Goal: Task Accomplishment & Management: Use online tool/utility

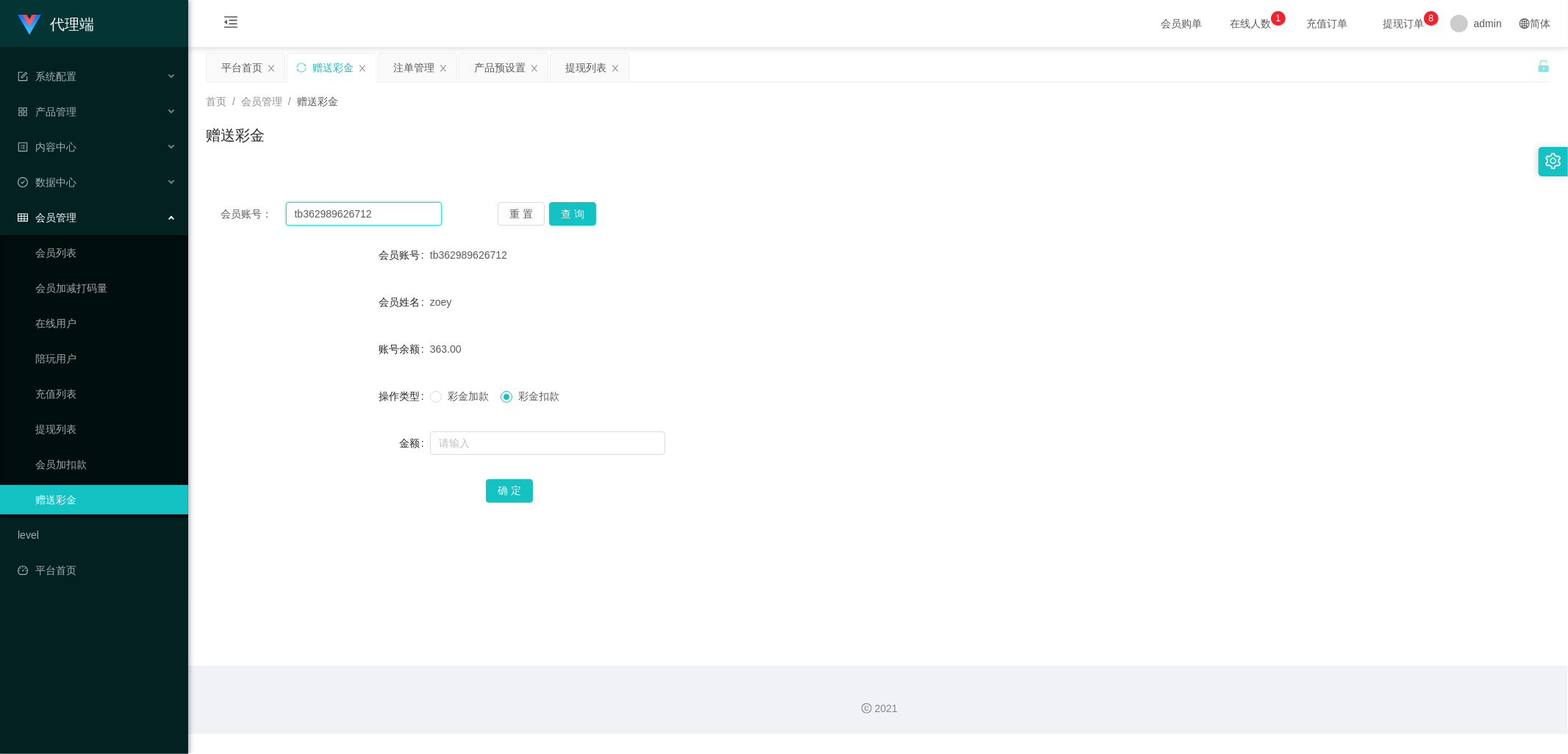
drag, startPoint x: 392, startPoint y: 216, endPoint x: 237, endPoint y: 214, distance: 155.0
click at [226, 204] on div "会员账号： tb362989626712" at bounding box center [332, 214] width 222 height 24
click at [569, 214] on button "查 询" at bounding box center [573, 214] width 47 height 24
drag, startPoint x: 355, startPoint y: 218, endPoint x: 278, endPoint y: 211, distance: 77.3
click at [278, 211] on div "会员账号： 98627098" at bounding box center [332, 214] width 222 height 24
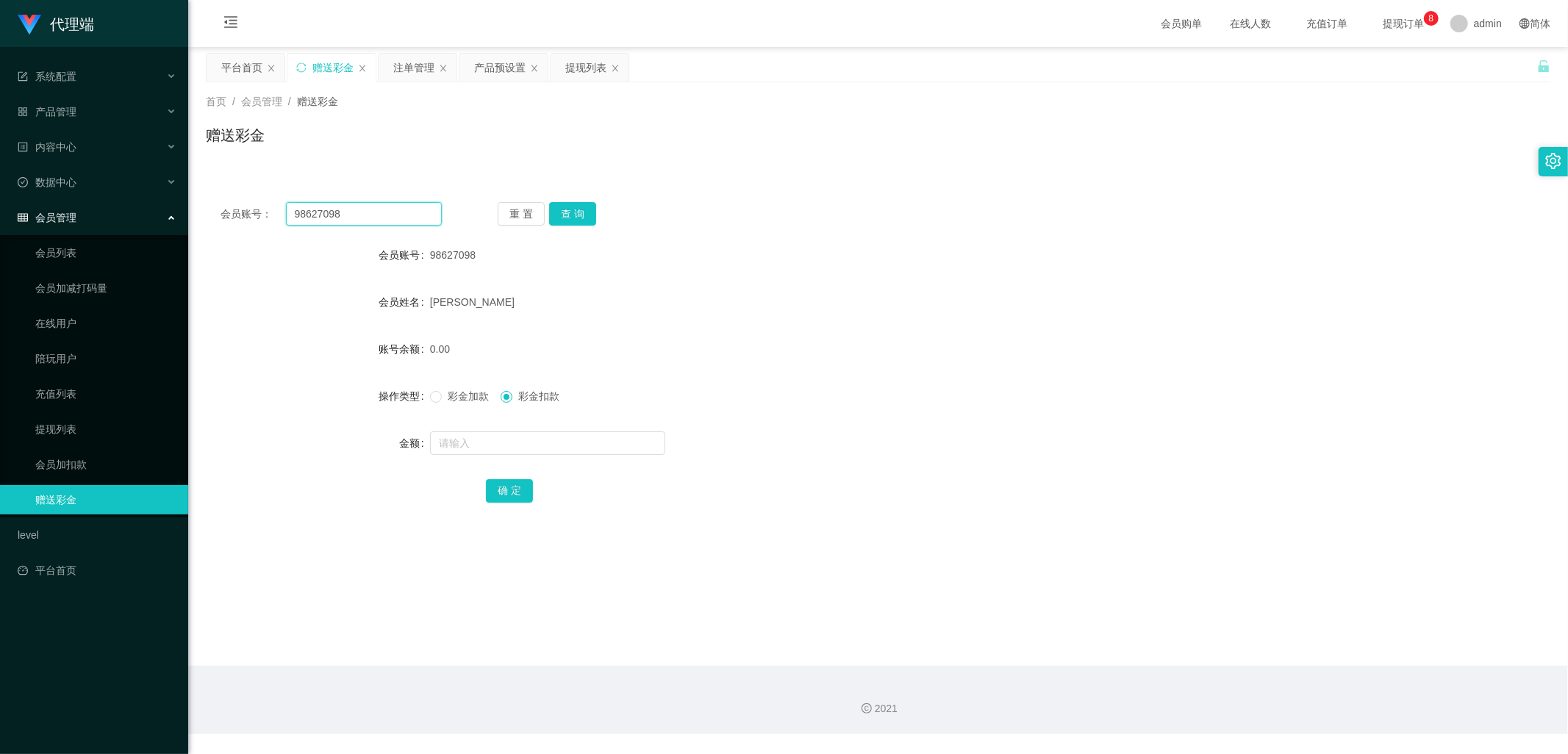
click at [379, 211] on input "98627098" at bounding box center [364, 214] width 156 height 24
click at [372, 211] on input "98627098" at bounding box center [364, 214] width 156 height 24
type input "9"
paste input "98627098"
type input "98627098"
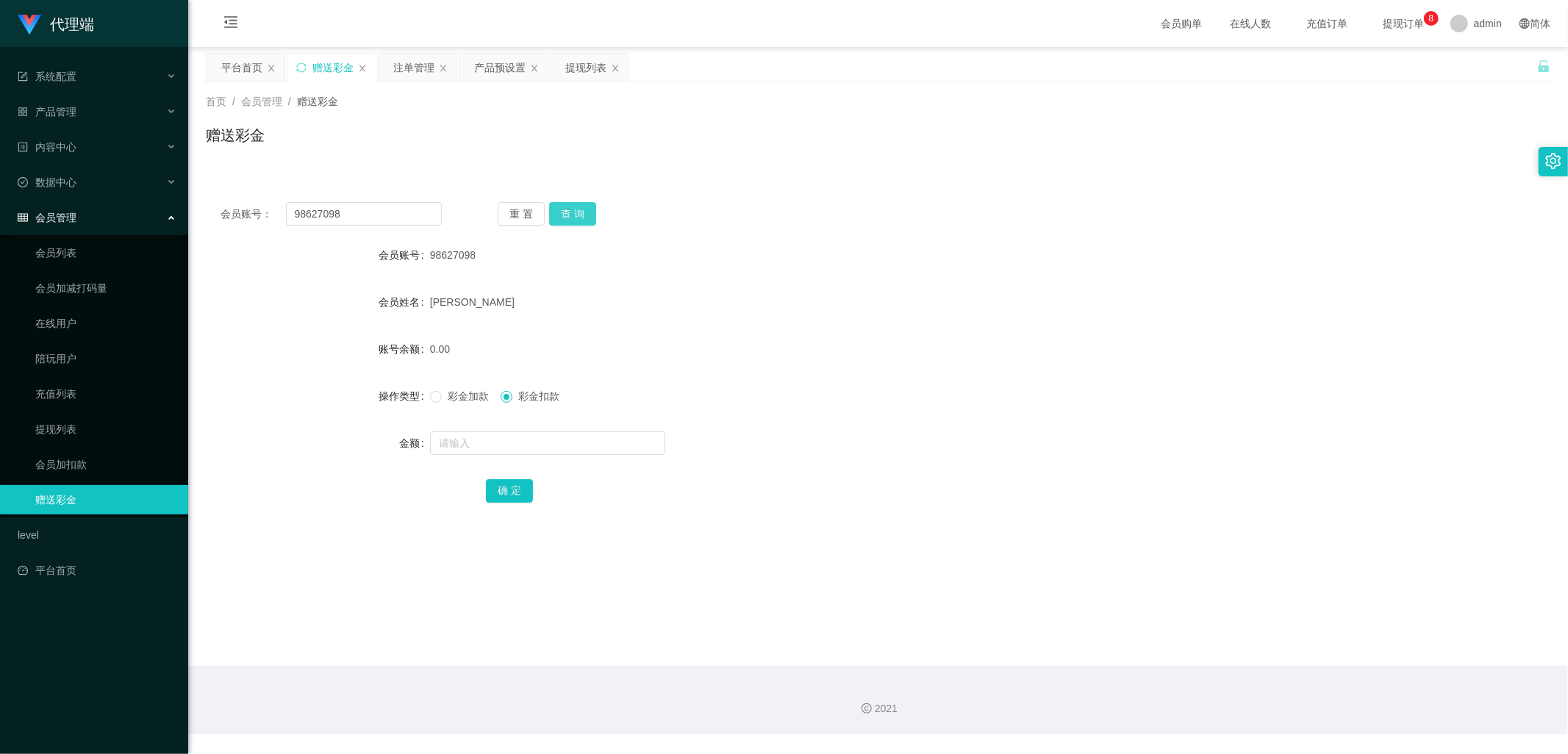
click at [564, 215] on button "查 询" at bounding box center [573, 214] width 47 height 24
click at [497, 443] on input "text" at bounding box center [547, 443] width 235 height 24
click at [463, 445] on input "text" at bounding box center [547, 443] width 235 height 24
type input "588"
click at [493, 486] on button "确 定" at bounding box center [510, 491] width 47 height 24
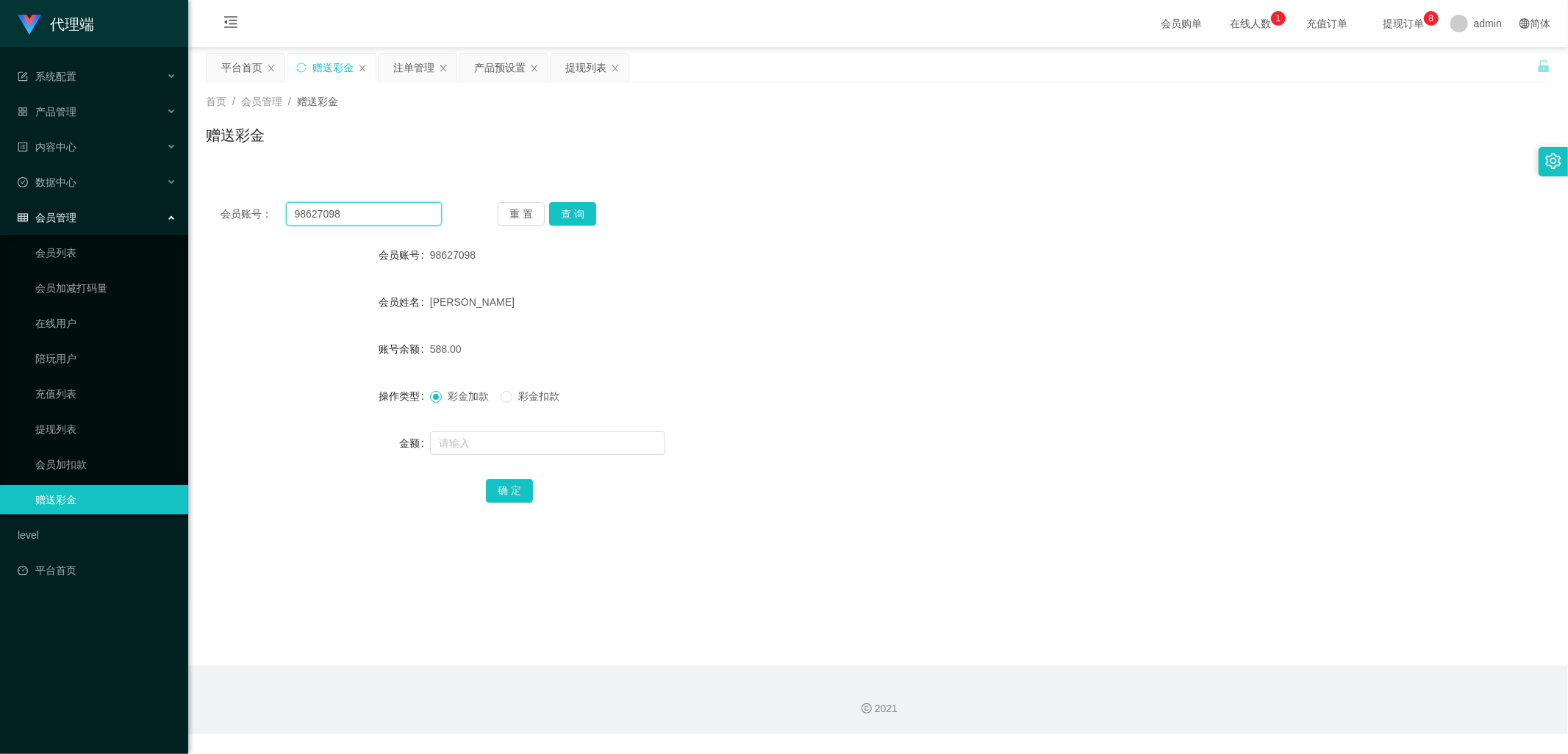
drag, startPoint x: 376, startPoint y: 209, endPoint x: 246, endPoint y: 210, distance: 130.0
click at [246, 210] on div "会员账号： 98627098" at bounding box center [332, 214] width 222 height 24
drag, startPoint x: 495, startPoint y: 64, endPoint x: 546, endPoint y: 82, distance: 54.1
click at [495, 64] on div "产品预设置" at bounding box center [500, 67] width 52 height 28
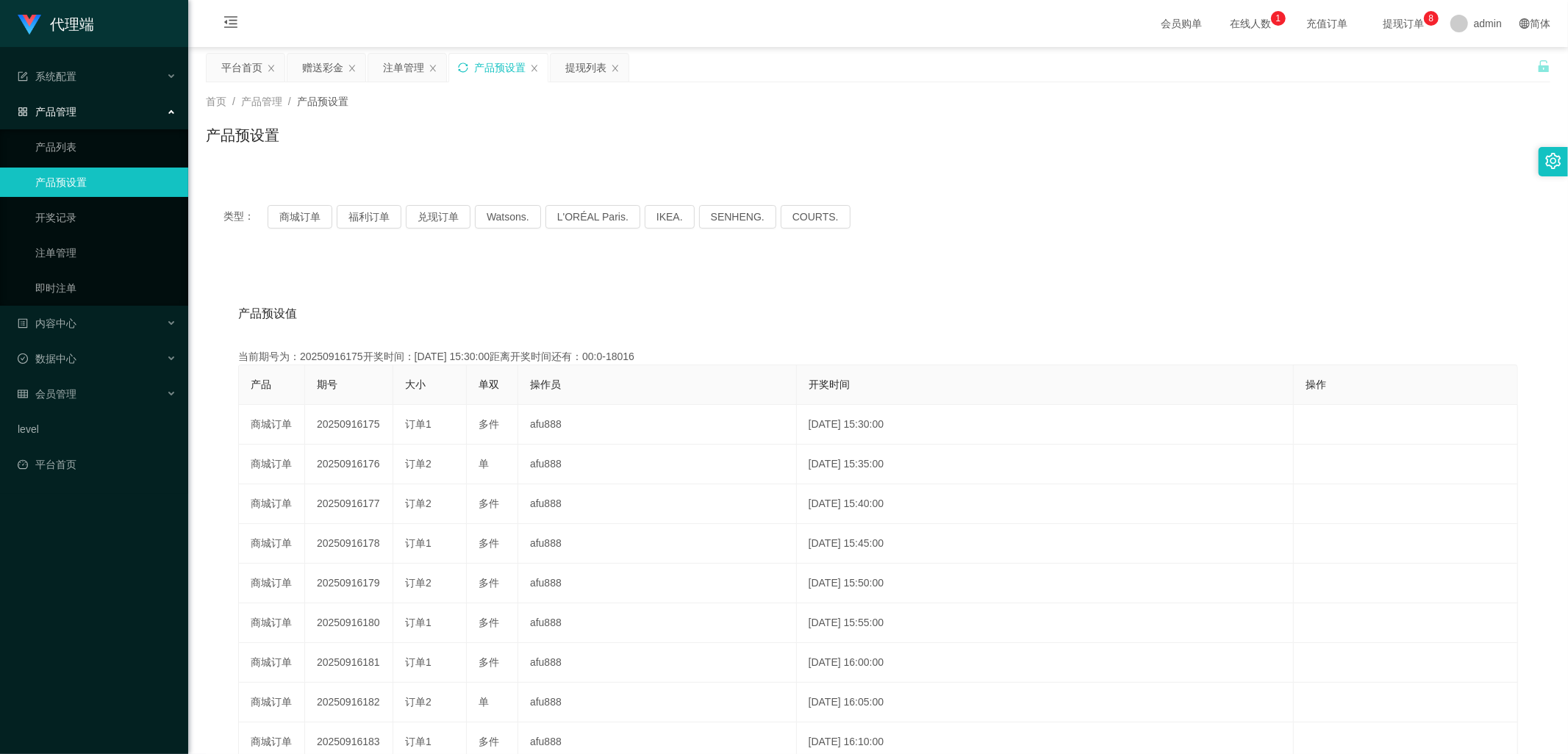
click at [458, 70] on icon "图标: sync" at bounding box center [463, 68] width 10 height 10
drag, startPoint x: 306, startPoint y: 69, endPoint x: 401, endPoint y: 107, distance: 102.3
click at [306, 68] on div "赠送彩金" at bounding box center [322, 67] width 41 height 28
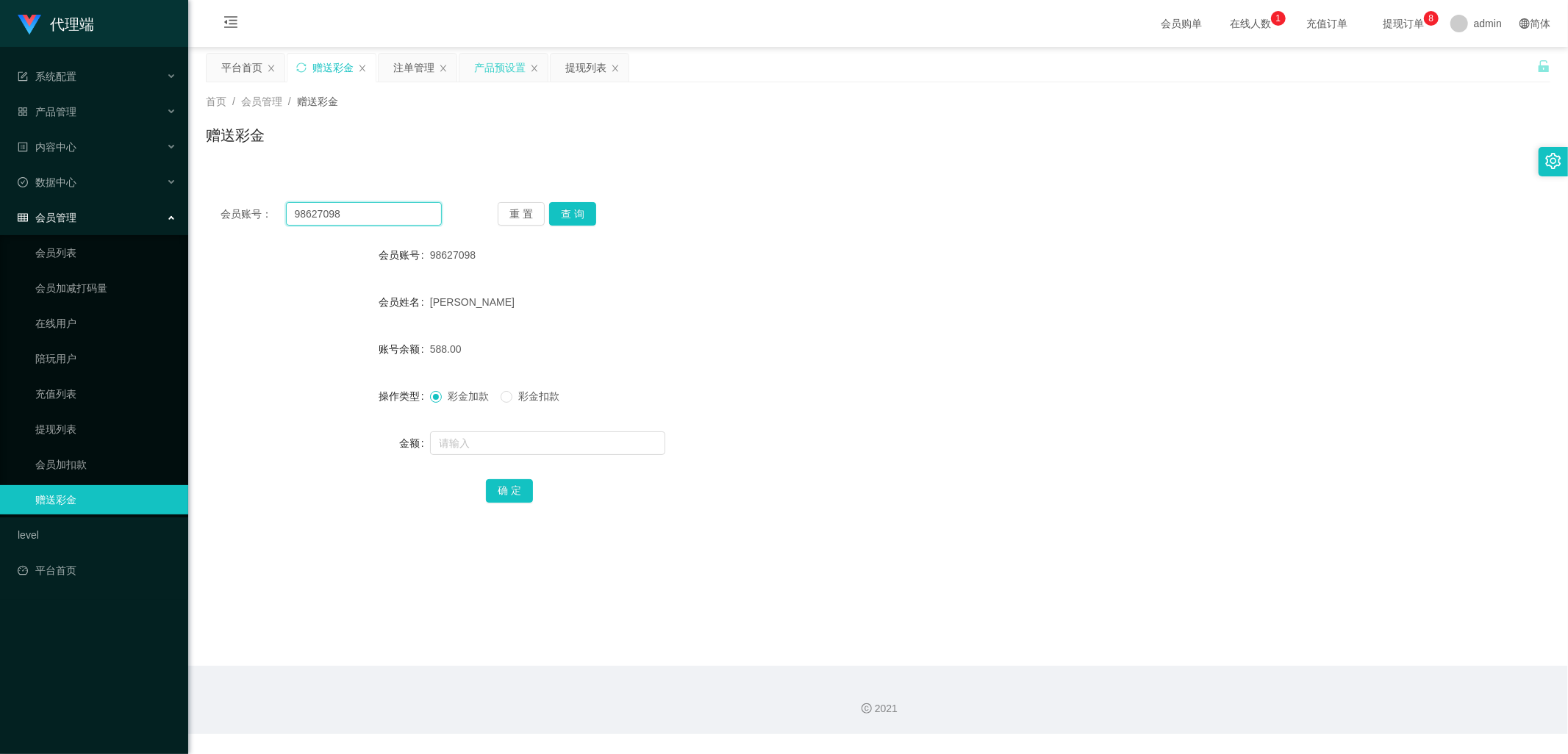
drag, startPoint x: 377, startPoint y: 216, endPoint x: 245, endPoint y: 205, distance: 132.5
click at [245, 205] on div "会员账号： 98627098" at bounding box center [332, 214] width 222 height 24
click at [402, 59] on div "注单管理" at bounding box center [414, 67] width 41 height 28
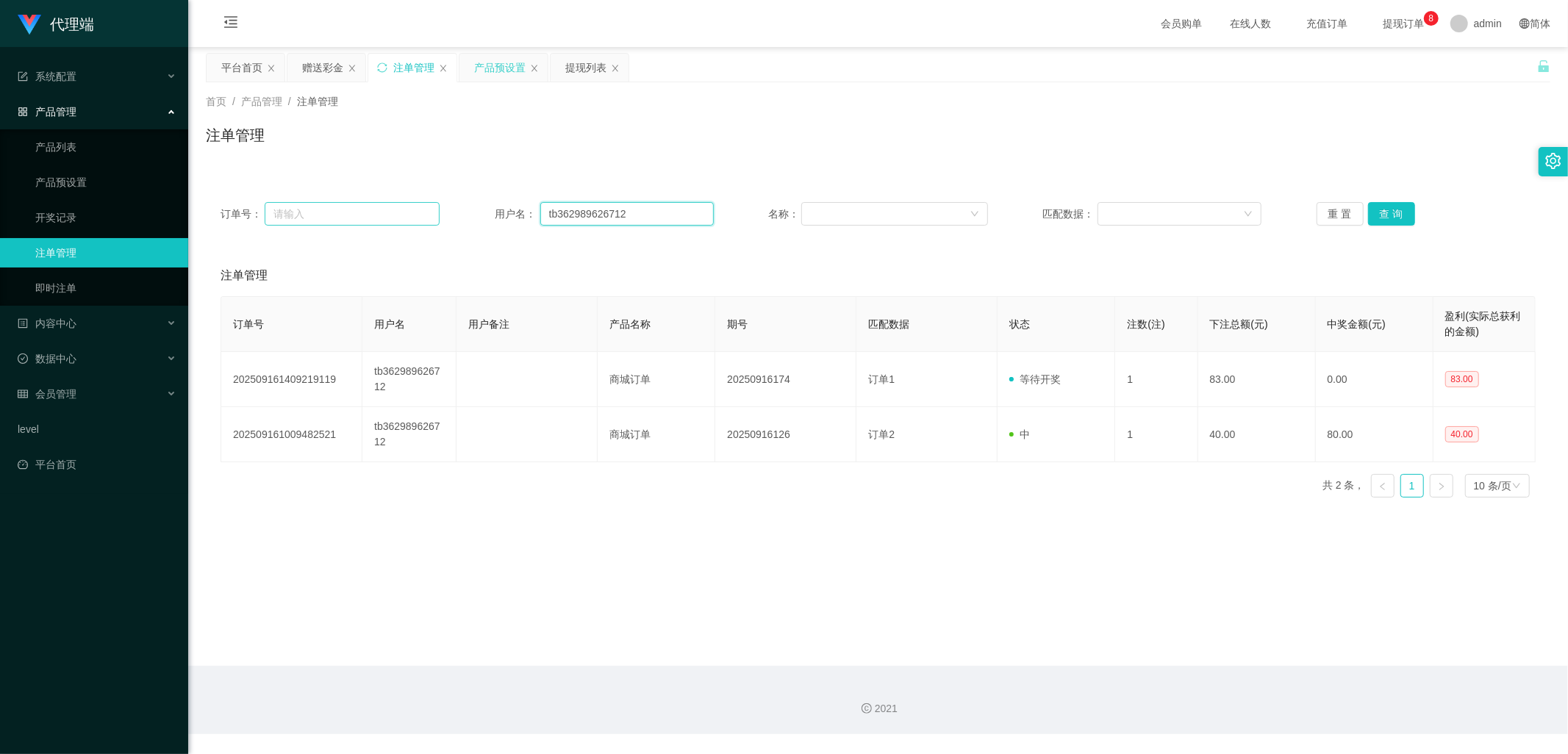
drag, startPoint x: 633, startPoint y: 216, endPoint x: 436, endPoint y: 216, distance: 197.0
click at [457, 210] on div "订单号： 用户名： tb362989626712 名称： 匹配数据： 重 置 查 询" at bounding box center [878, 214] width 1315 height 24
paste input "98627098"
type input "98627098"
click at [1387, 217] on button "查 询" at bounding box center [1392, 214] width 47 height 24
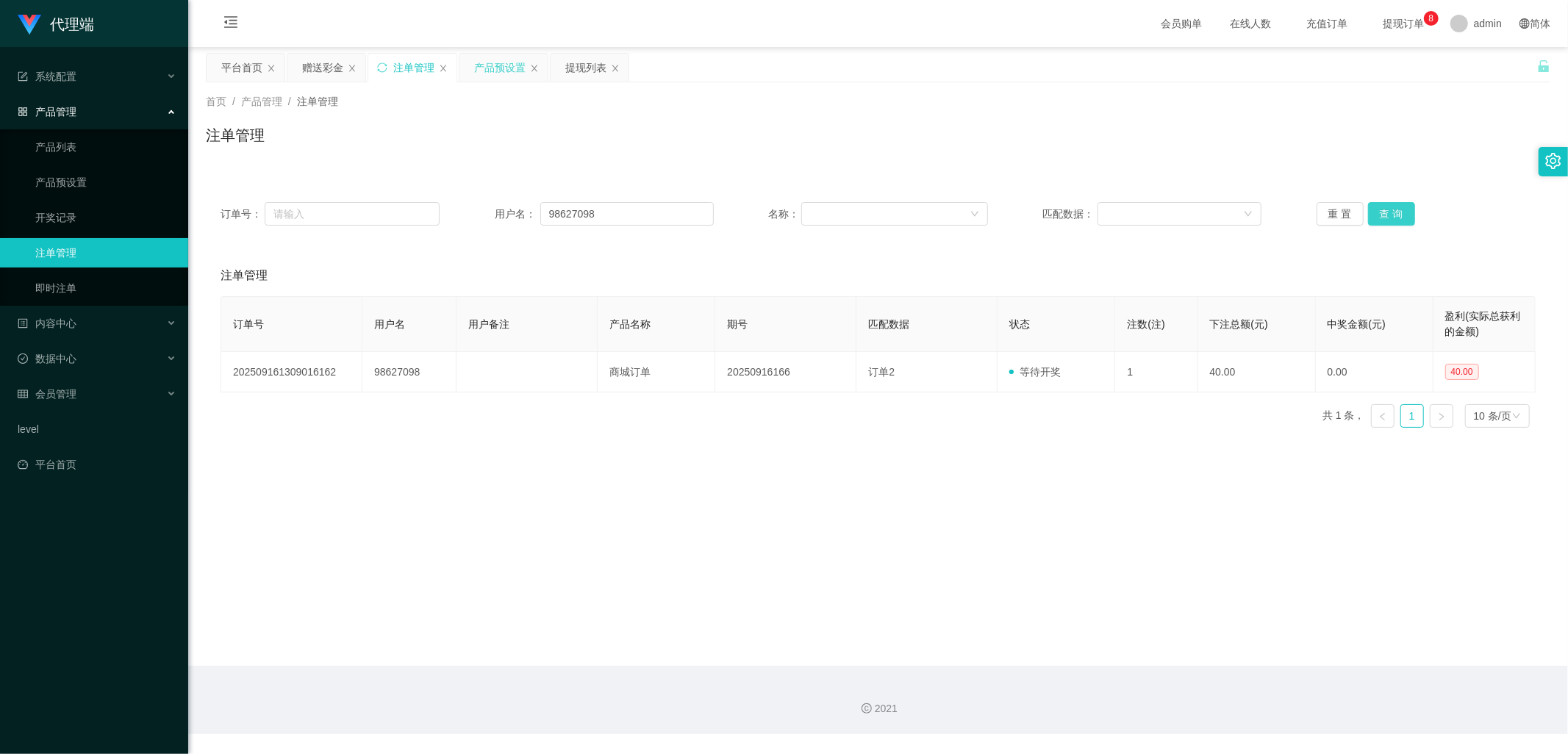
click at [1384, 221] on button "查 询" at bounding box center [1392, 214] width 47 height 24
click at [1368, 221] on button "查 询" at bounding box center [1392, 214] width 47 height 24
drag, startPoint x: 1379, startPoint y: 203, endPoint x: 1385, endPoint y: 206, distance: 6.7
click at [1379, 203] on button "查 询" at bounding box center [1392, 214] width 47 height 24
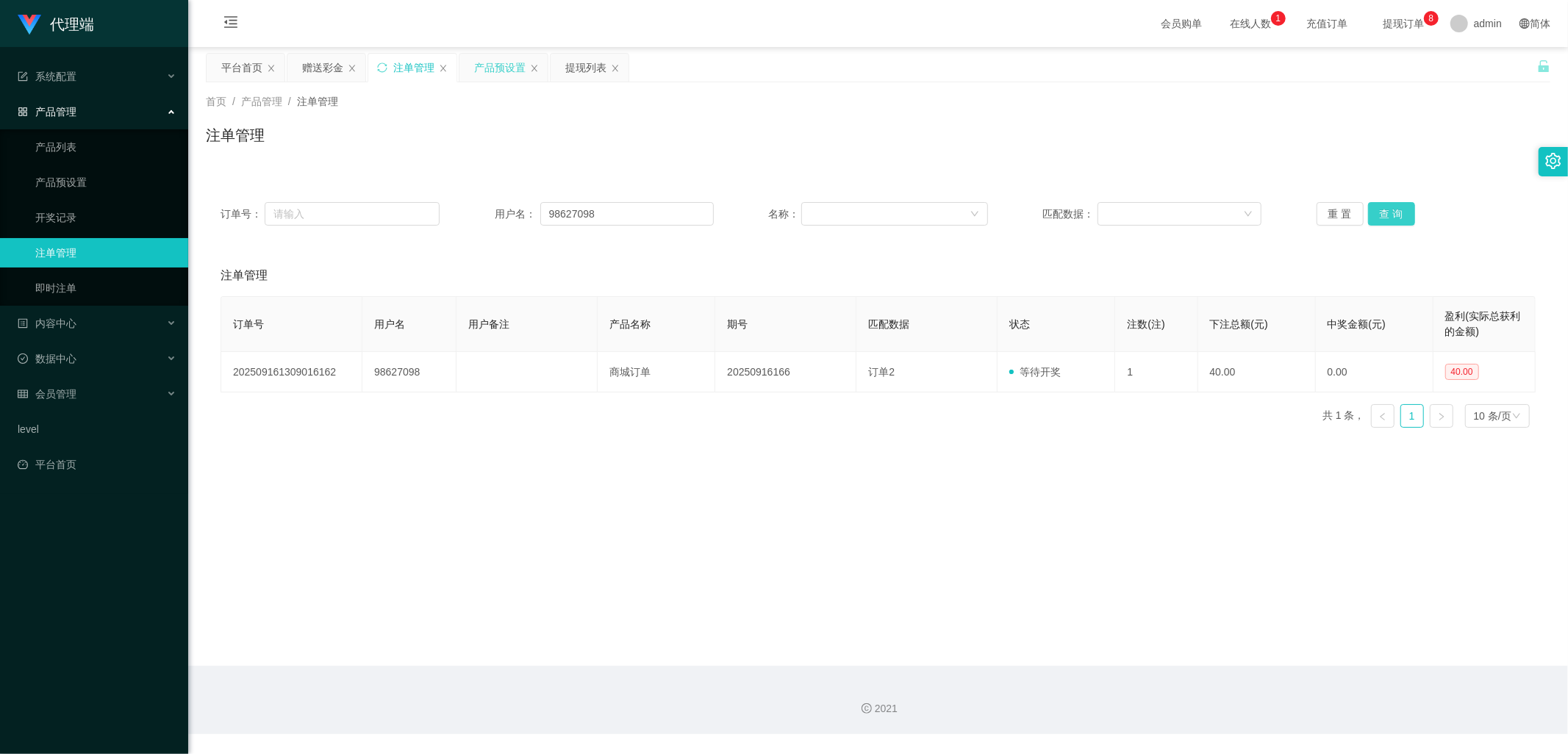
click at [1385, 206] on button "查 询" at bounding box center [1392, 214] width 47 height 24
click at [1386, 209] on button "查 询" at bounding box center [1392, 214] width 47 height 24
click at [313, 71] on div "赠送彩金" at bounding box center [322, 67] width 41 height 28
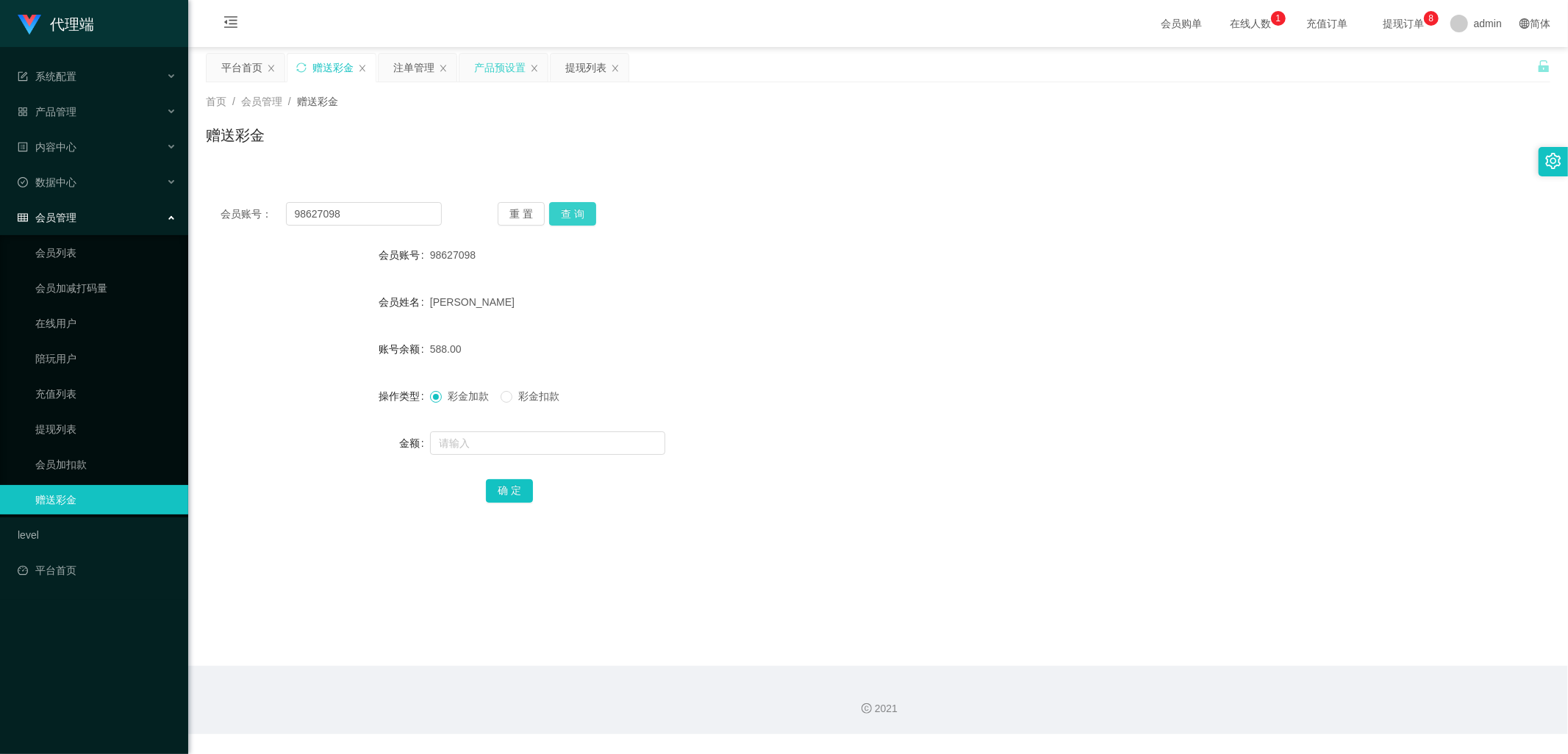
click at [574, 217] on button "查 询" at bounding box center [573, 214] width 47 height 24
click at [582, 216] on button "查 询" at bounding box center [573, 214] width 47 height 24
drag, startPoint x: 405, startPoint y: 60, endPoint x: 493, endPoint y: 128, distance: 111.2
click at [405, 60] on div "注单管理" at bounding box center [414, 67] width 41 height 28
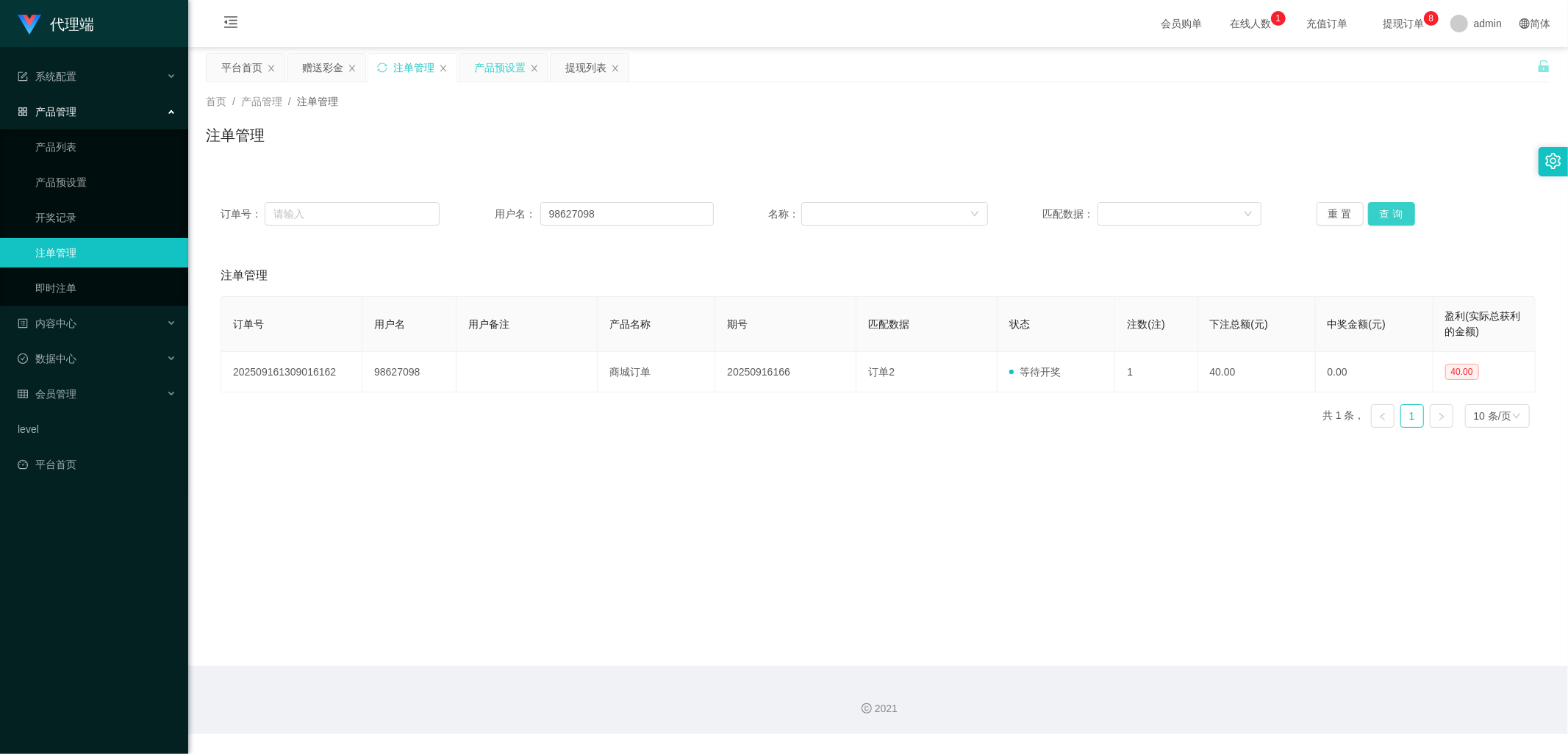
click at [1384, 213] on button "查 询" at bounding box center [1392, 214] width 47 height 24
click at [1384, 211] on button "查 询" at bounding box center [1392, 214] width 47 height 24
click at [1384, 210] on button "查 询" at bounding box center [1392, 214] width 47 height 24
click at [1385, 213] on button "查 询" at bounding box center [1392, 214] width 47 height 24
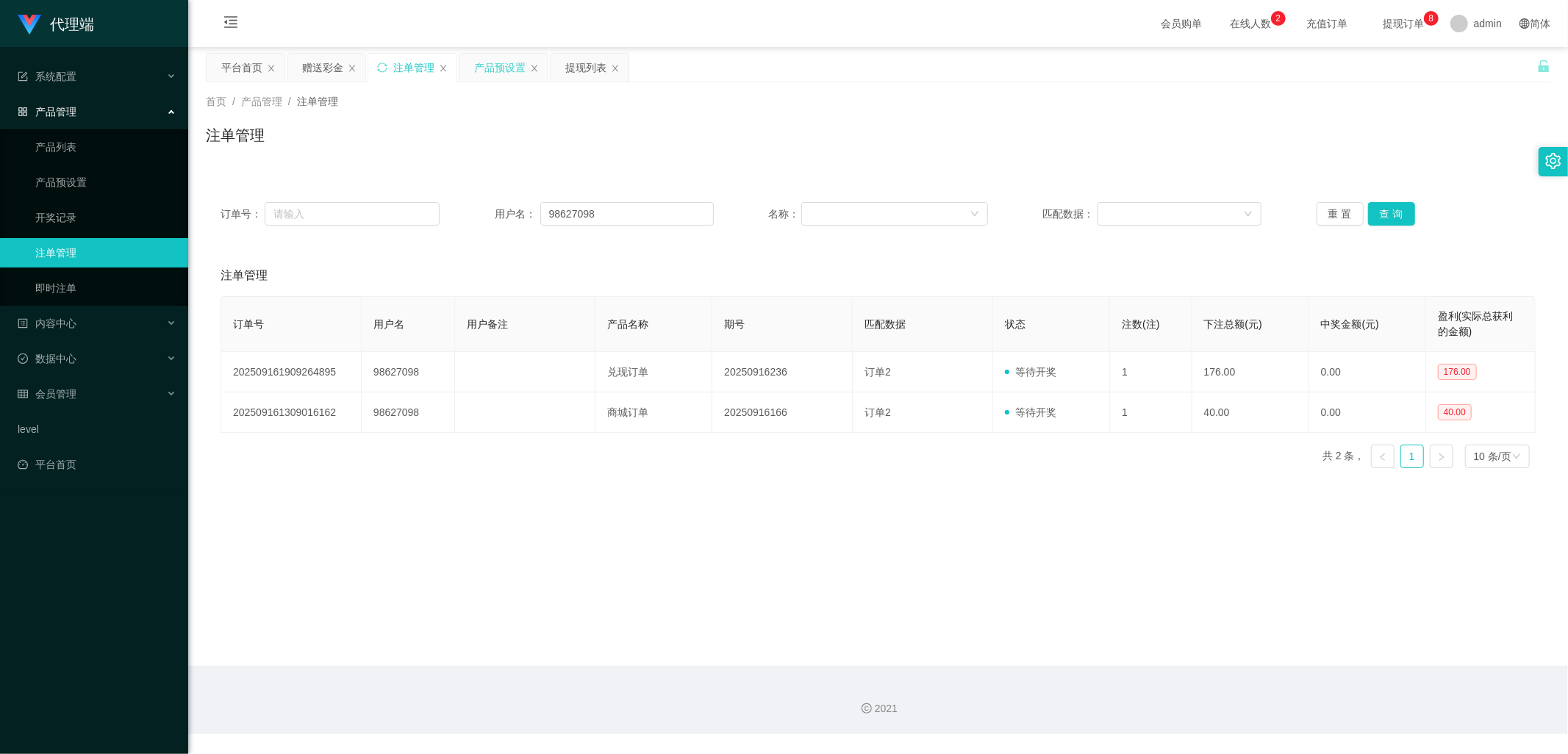
click at [493, 64] on div "产品预设置" at bounding box center [500, 67] width 52 height 28
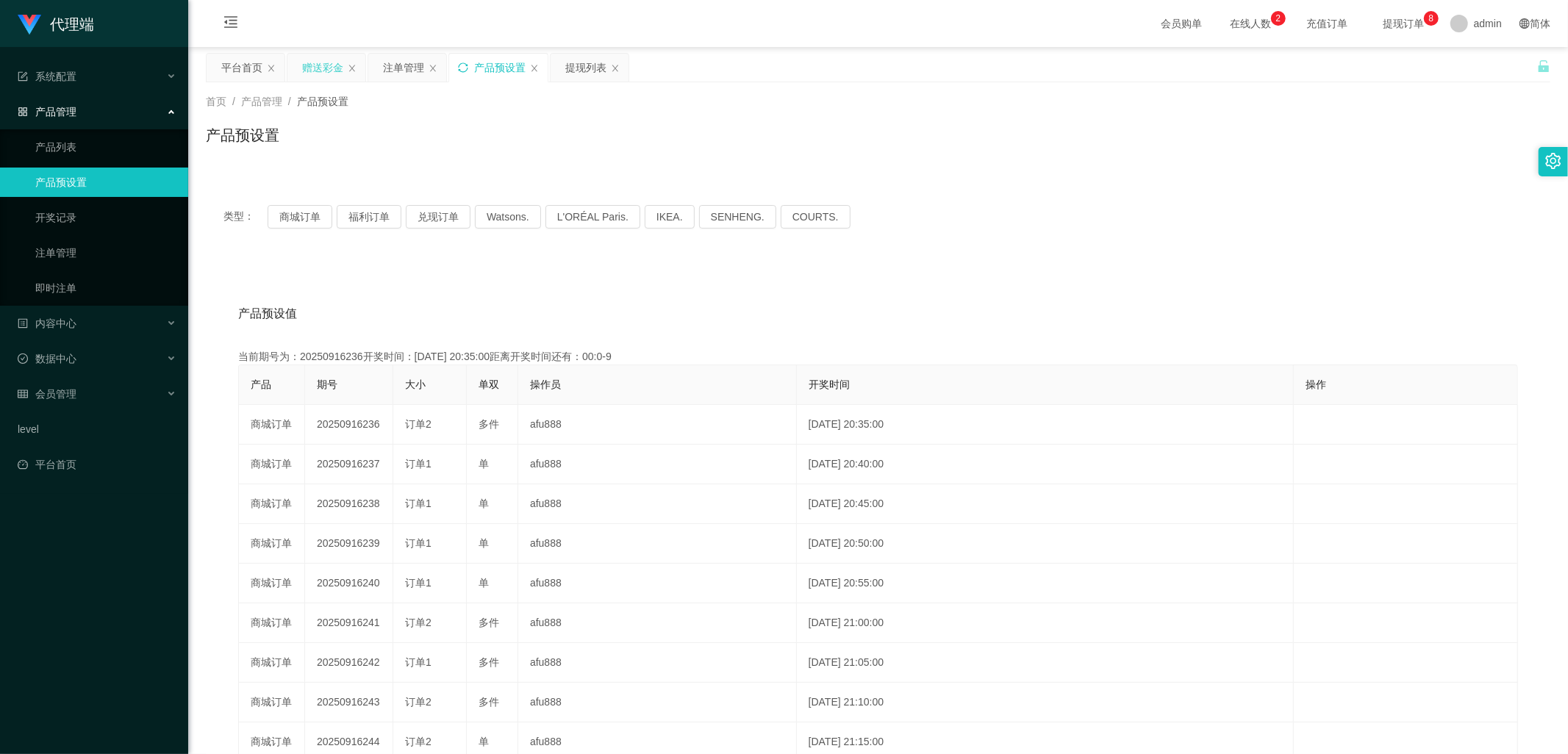
click at [323, 68] on div "赠送彩金" at bounding box center [322, 67] width 41 height 28
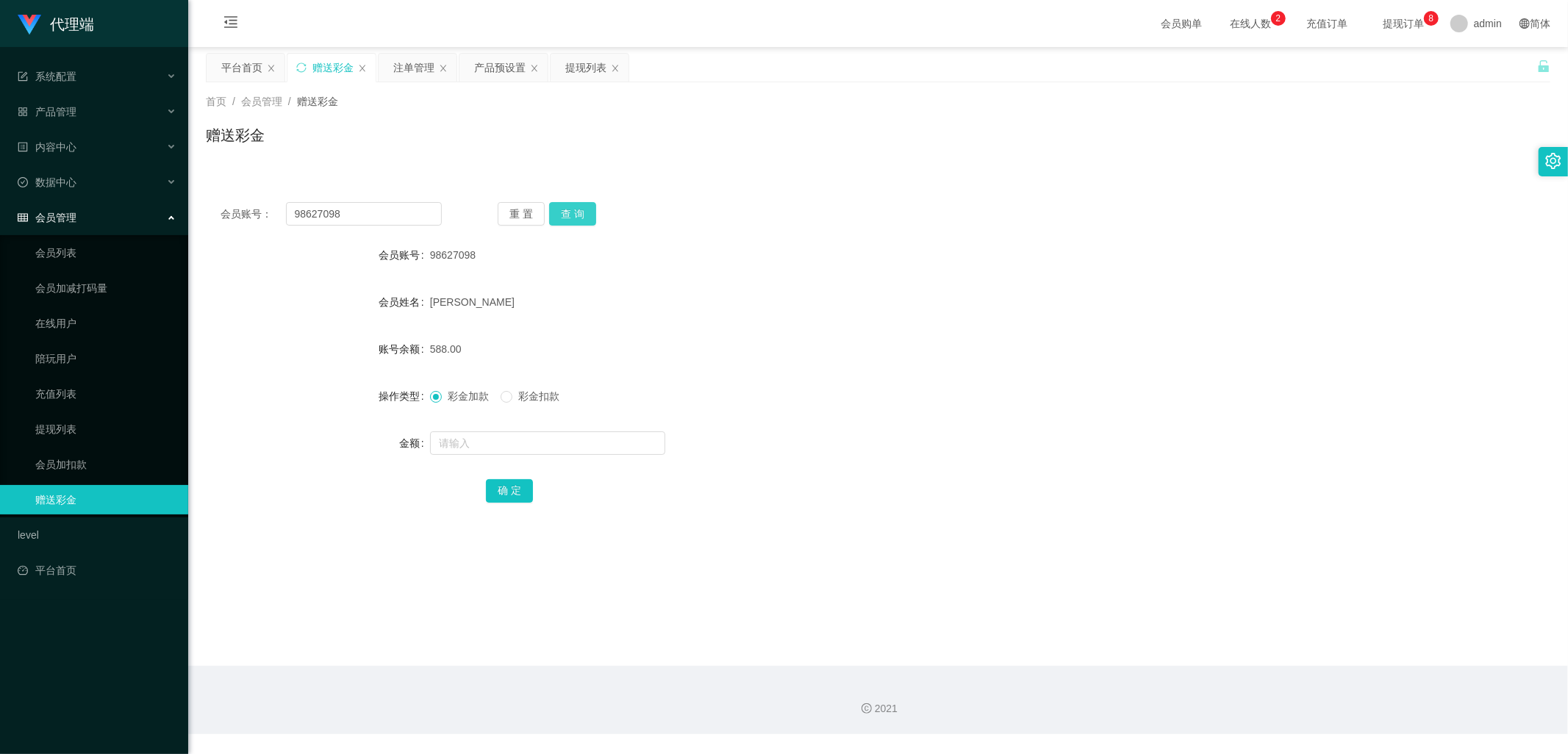
click at [571, 210] on button "查 询" at bounding box center [573, 214] width 47 height 24
